Goal: Task Accomplishment & Management: Complete application form

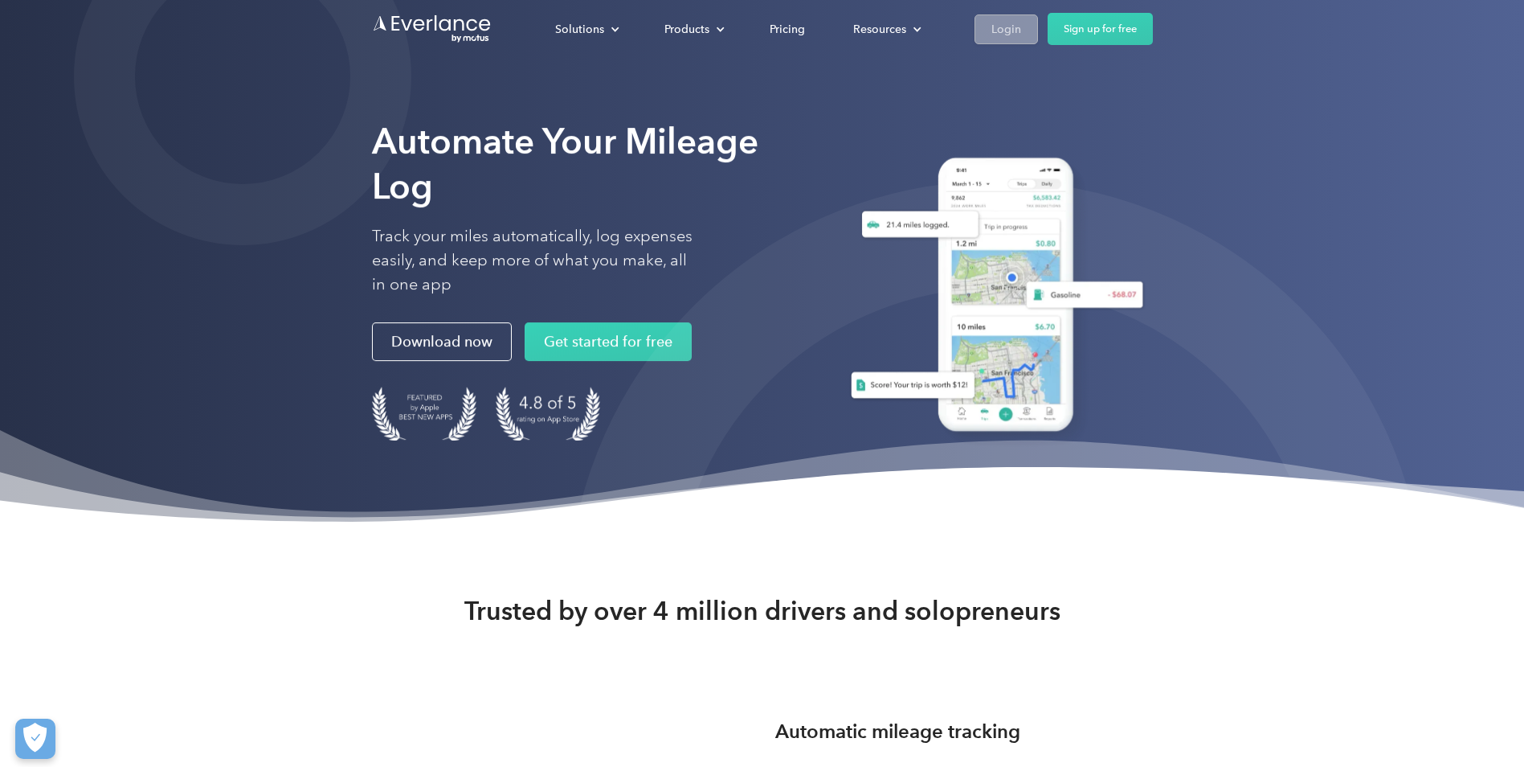
click at [987, 34] on link "Login" at bounding box center [1006, 29] width 63 height 30
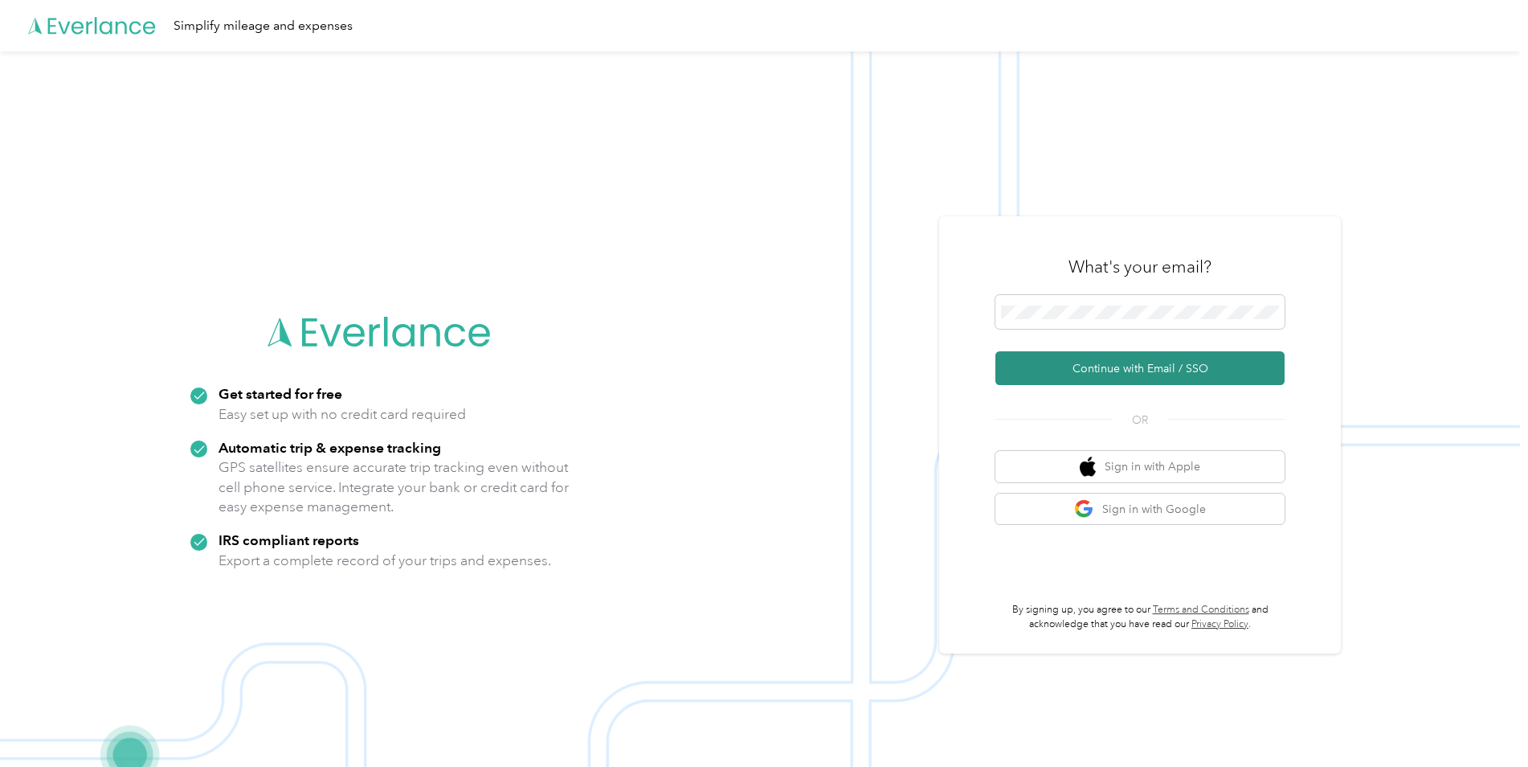
click at [1090, 364] on button "Continue with Email / SSO" at bounding box center [1140, 368] width 289 height 34
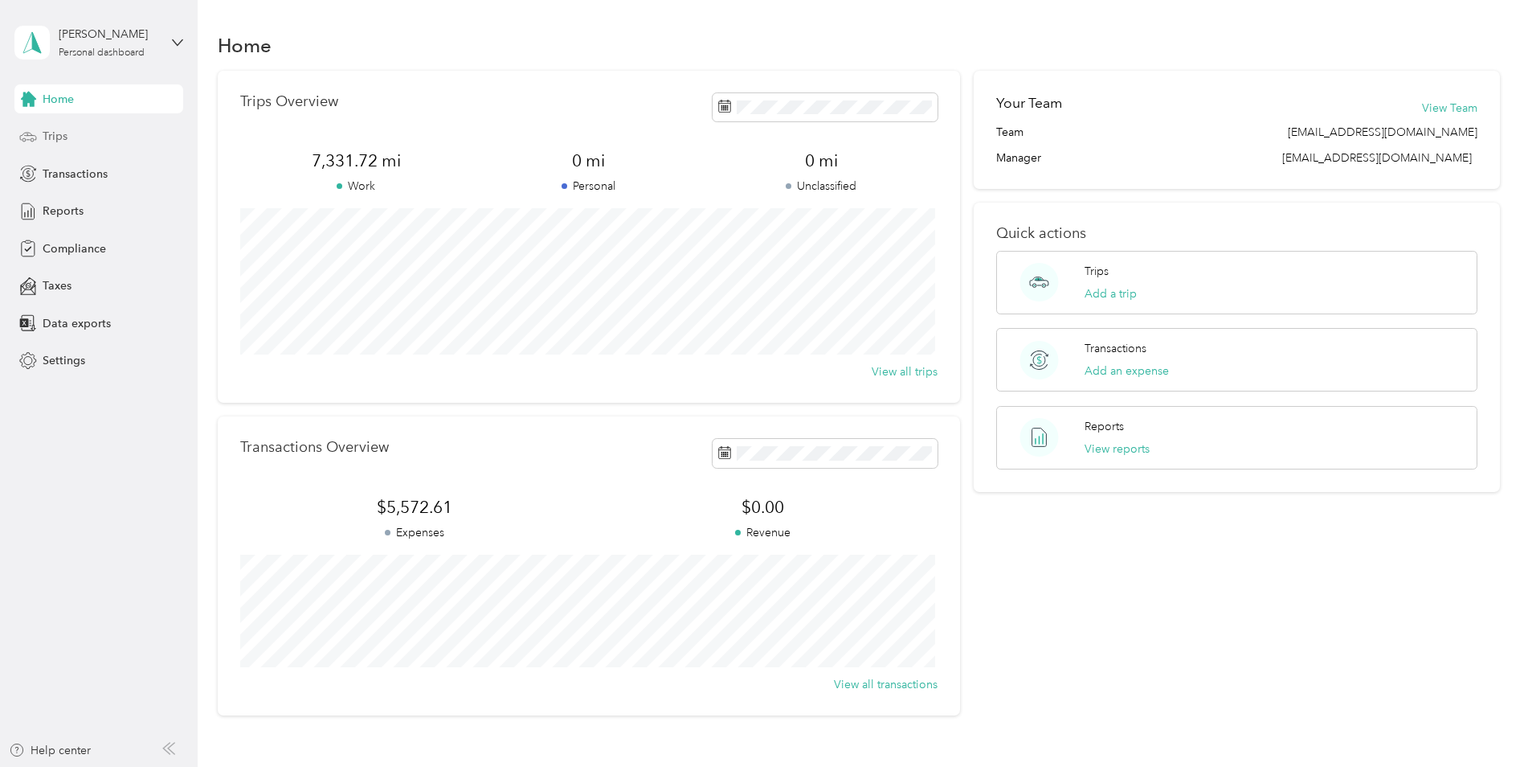
click at [47, 137] on span "Trips" at bounding box center [55, 136] width 25 height 17
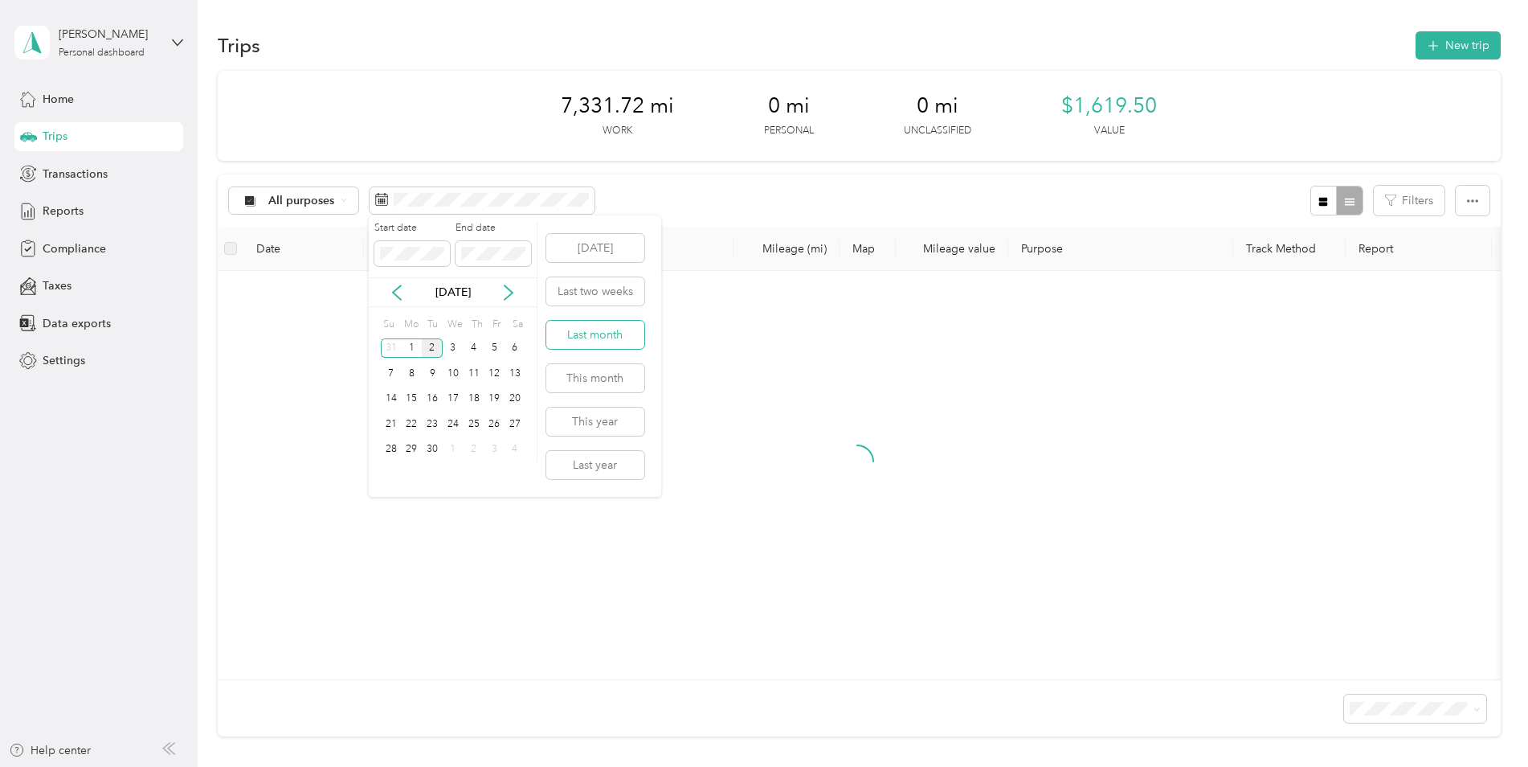
click at [584, 337] on button "Last month" at bounding box center [595, 335] width 98 height 28
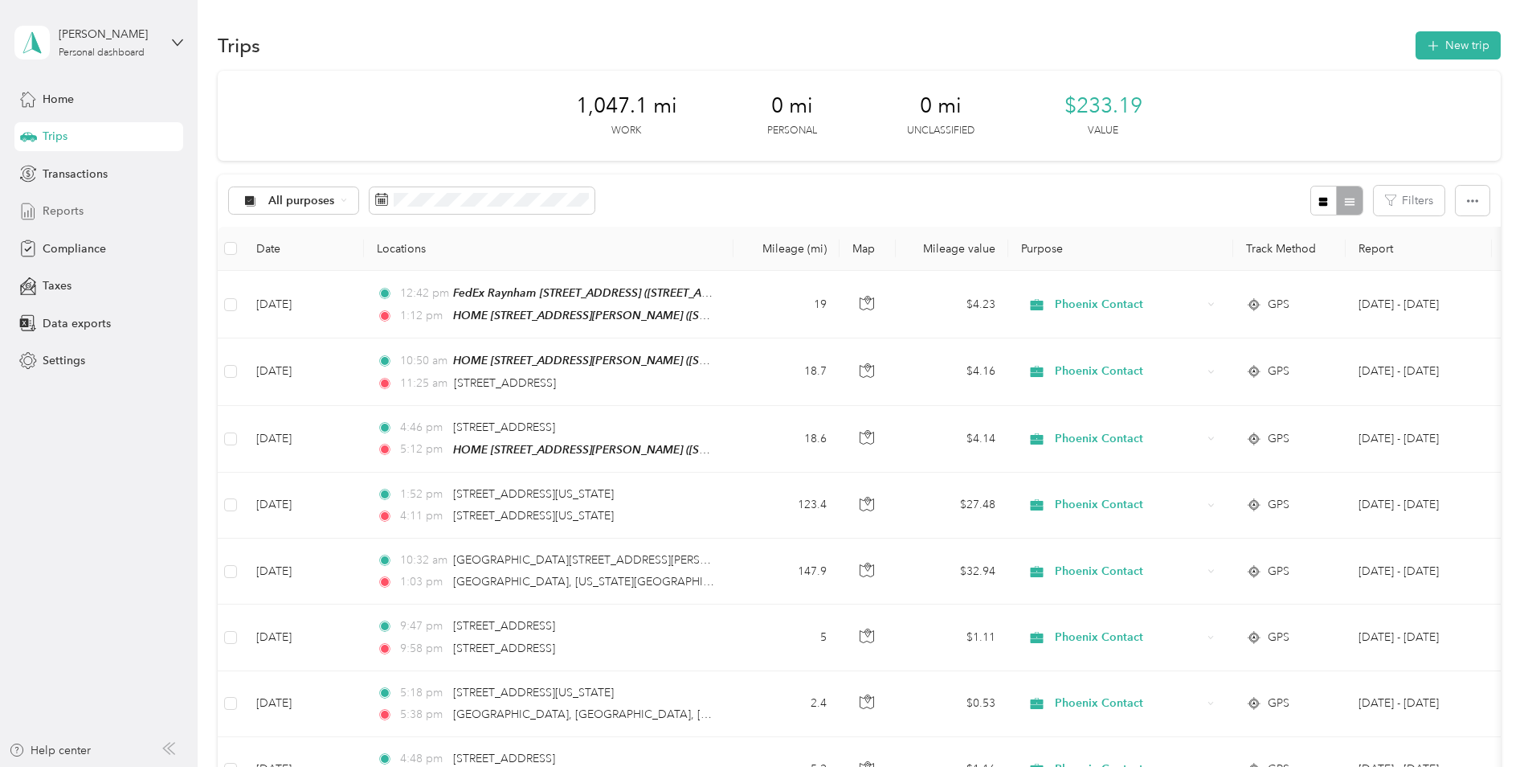
click at [63, 213] on span "Reports" at bounding box center [63, 210] width 41 height 17
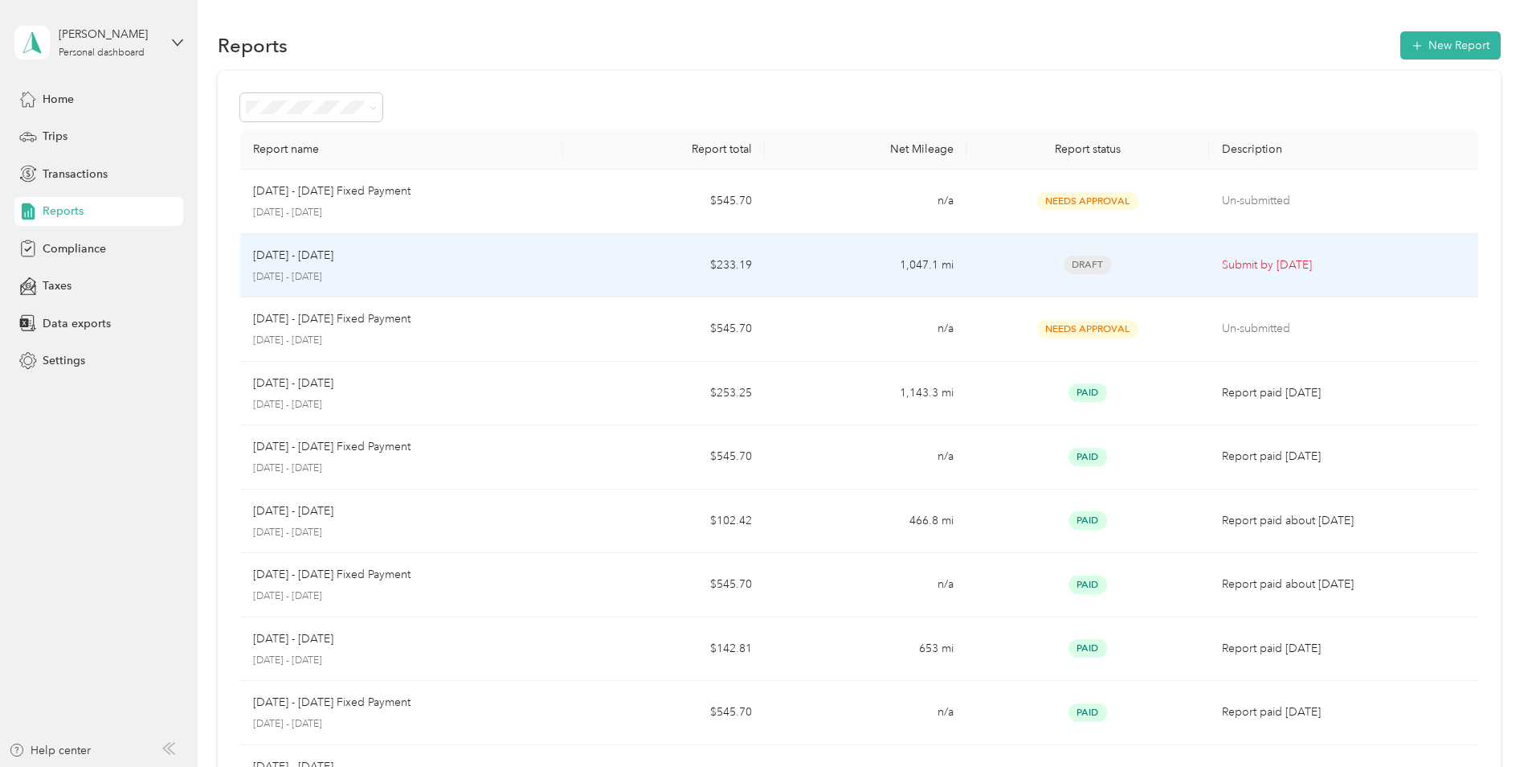
click at [1266, 263] on p "Submit by Sep. 4, 2025" at bounding box center [1343, 265] width 243 height 18
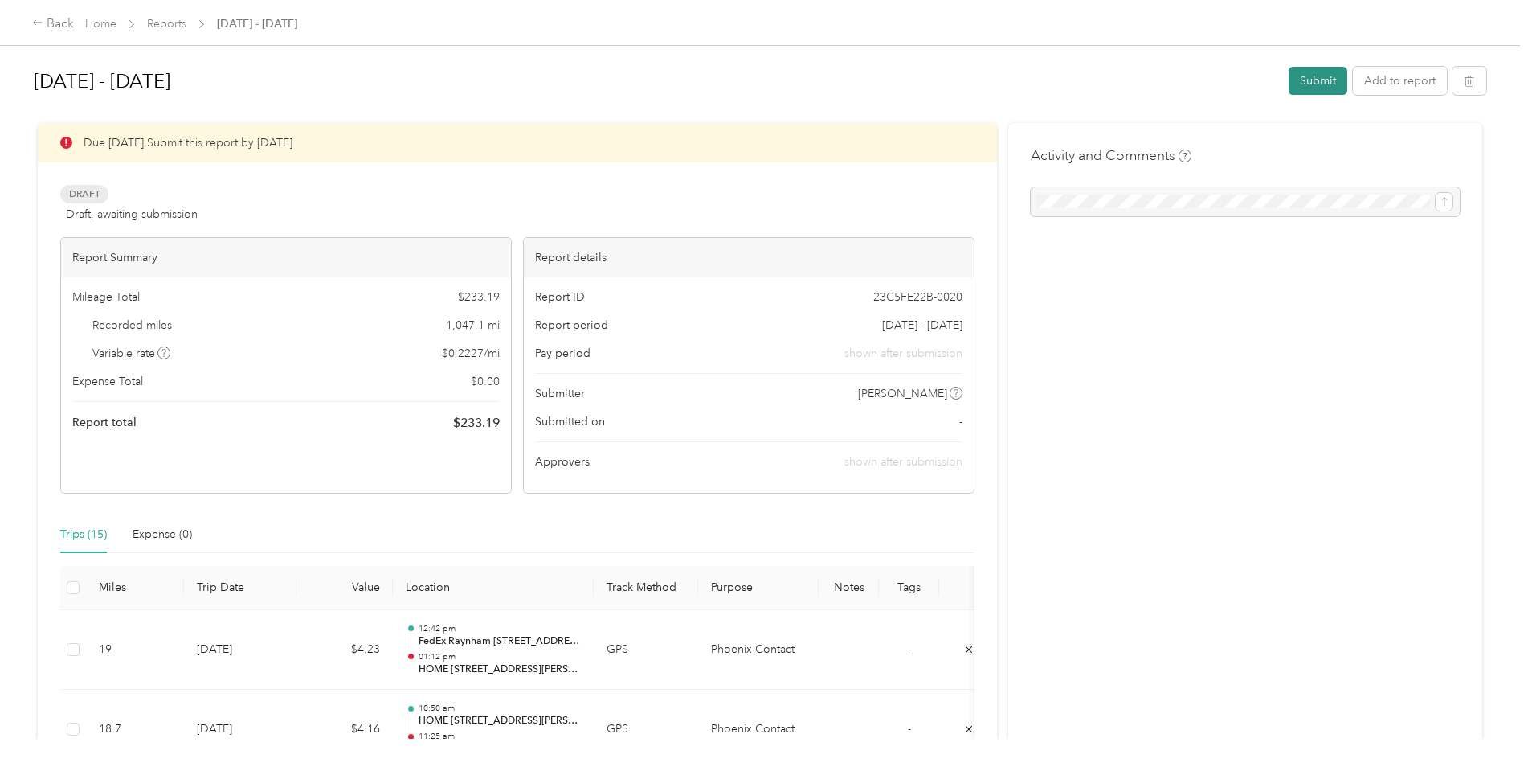
click at [1311, 75] on button "Submit" at bounding box center [1318, 81] width 59 height 28
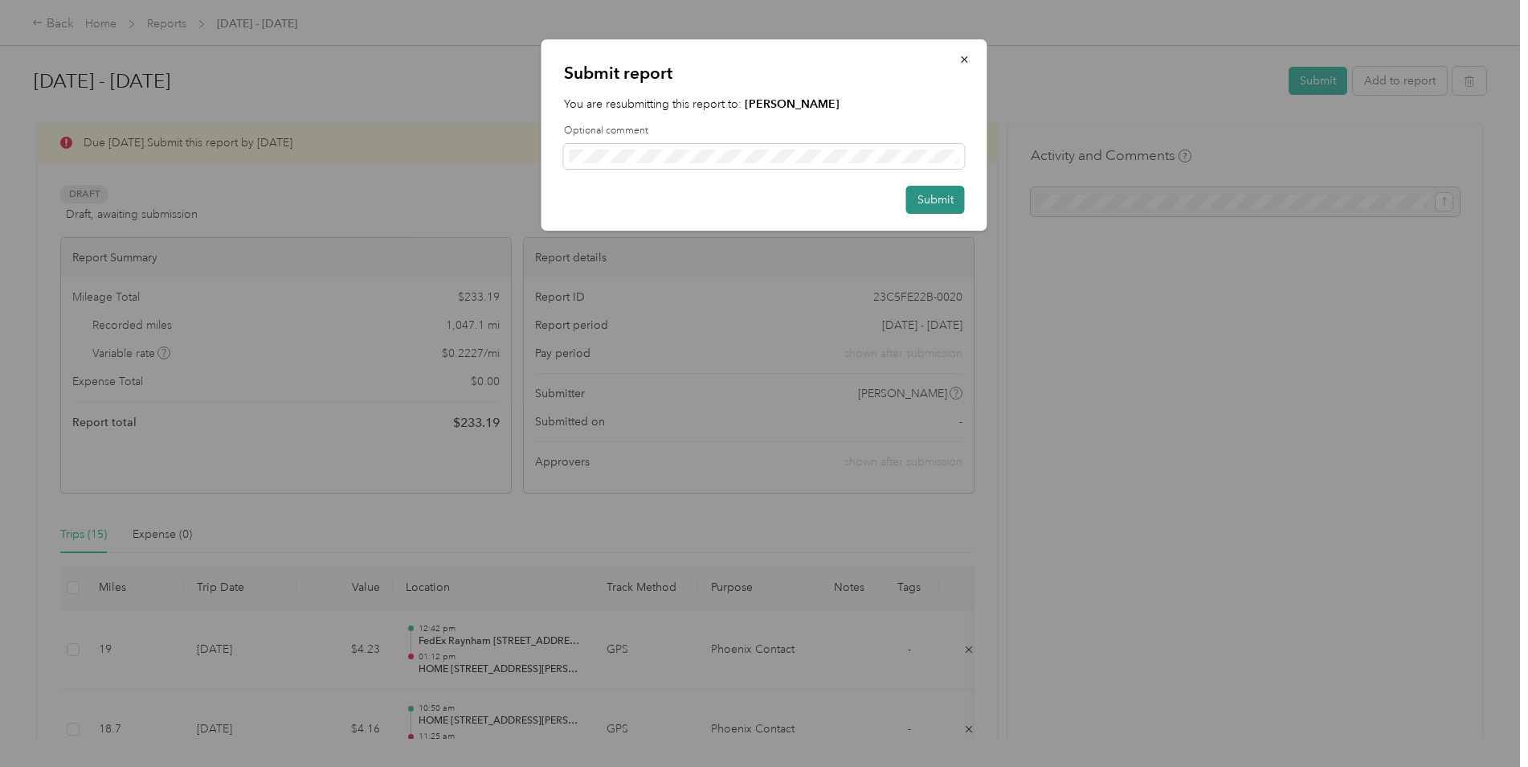
click at [929, 195] on button "Submit" at bounding box center [935, 200] width 59 height 28
